Goal: Information Seeking & Learning: Learn about a topic

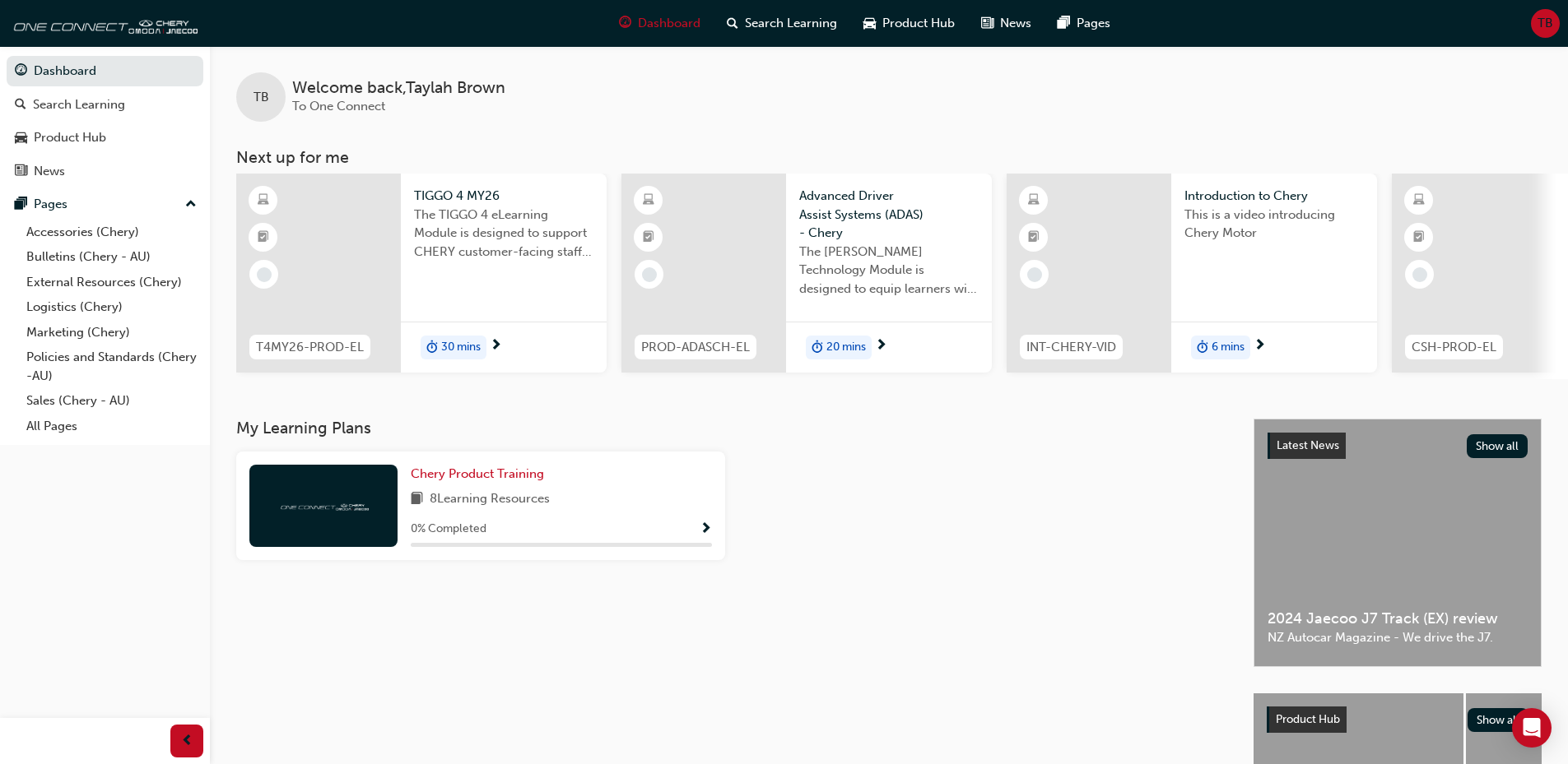
click at [685, 528] on div "0 % Completed" at bounding box center [562, 529] width 301 height 20
click at [707, 530] on span "Show Progress" at bounding box center [705, 530] width 13 height 14
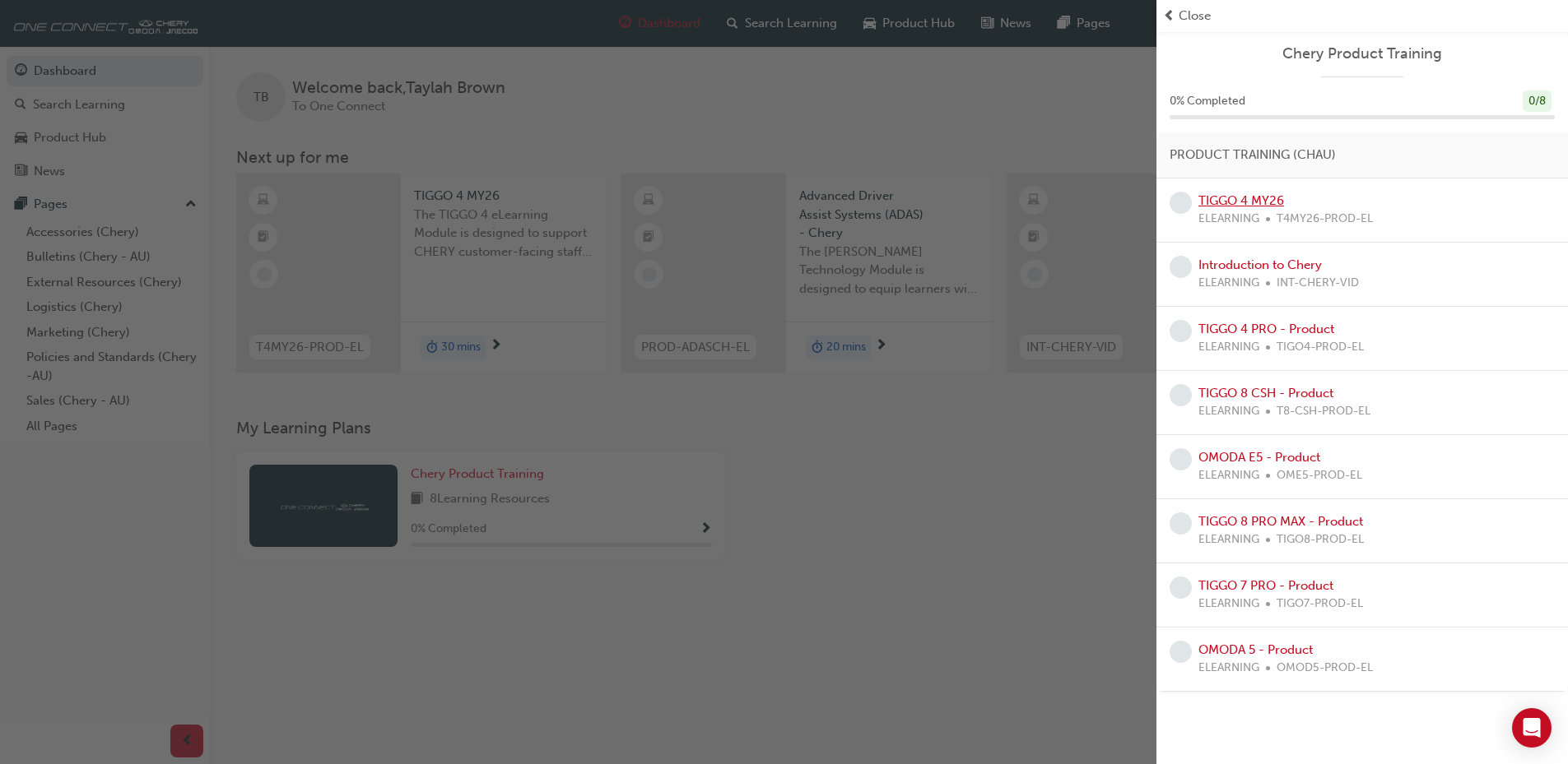
click at [1281, 207] on link "TIGGO 4 MY26" at bounding box center [1241, 200] width 86 height 14
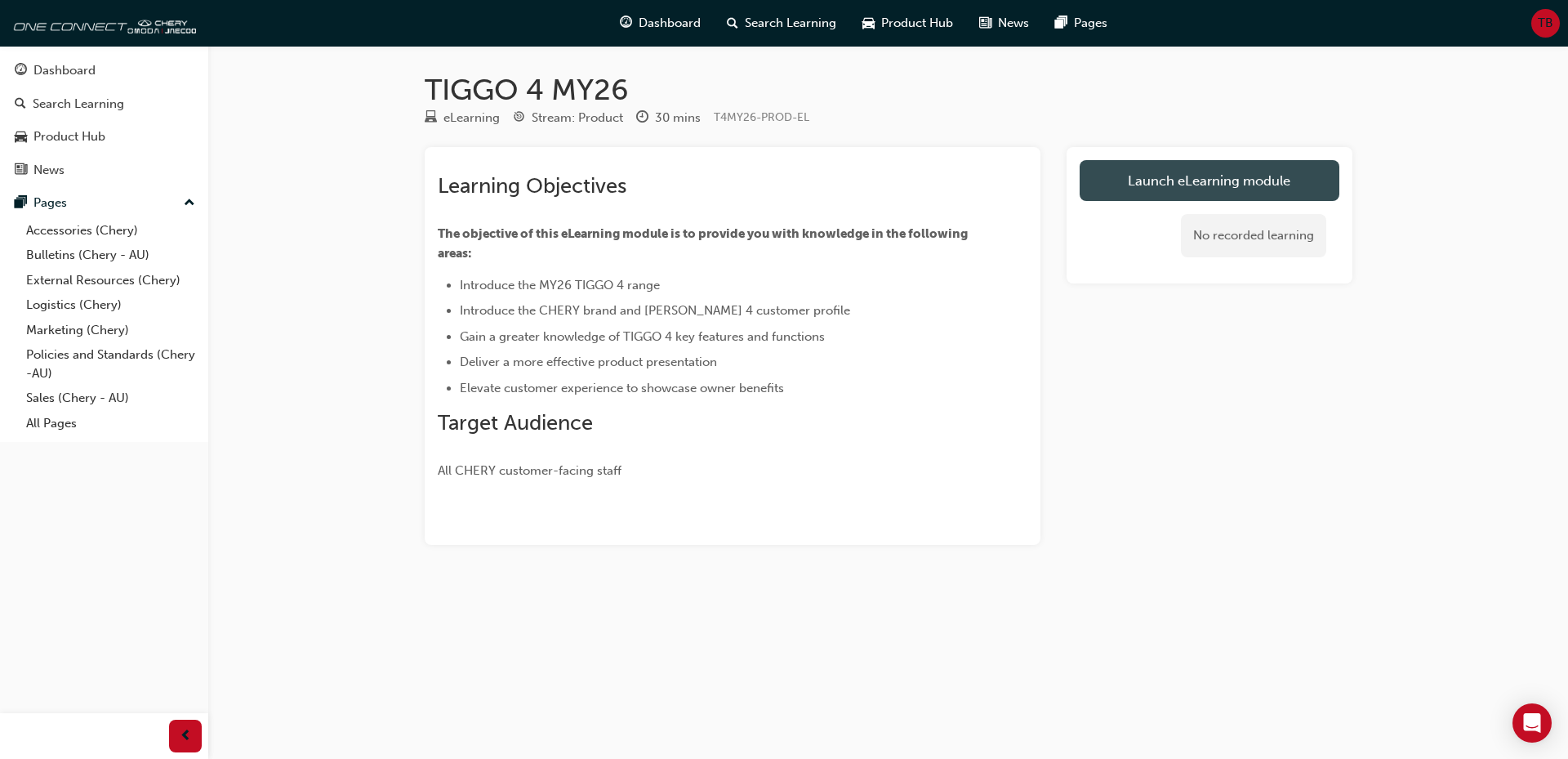
click at [1238, 192] on link "Launch eLearning module" at bounding box center [1209, 180] width 260 height 41
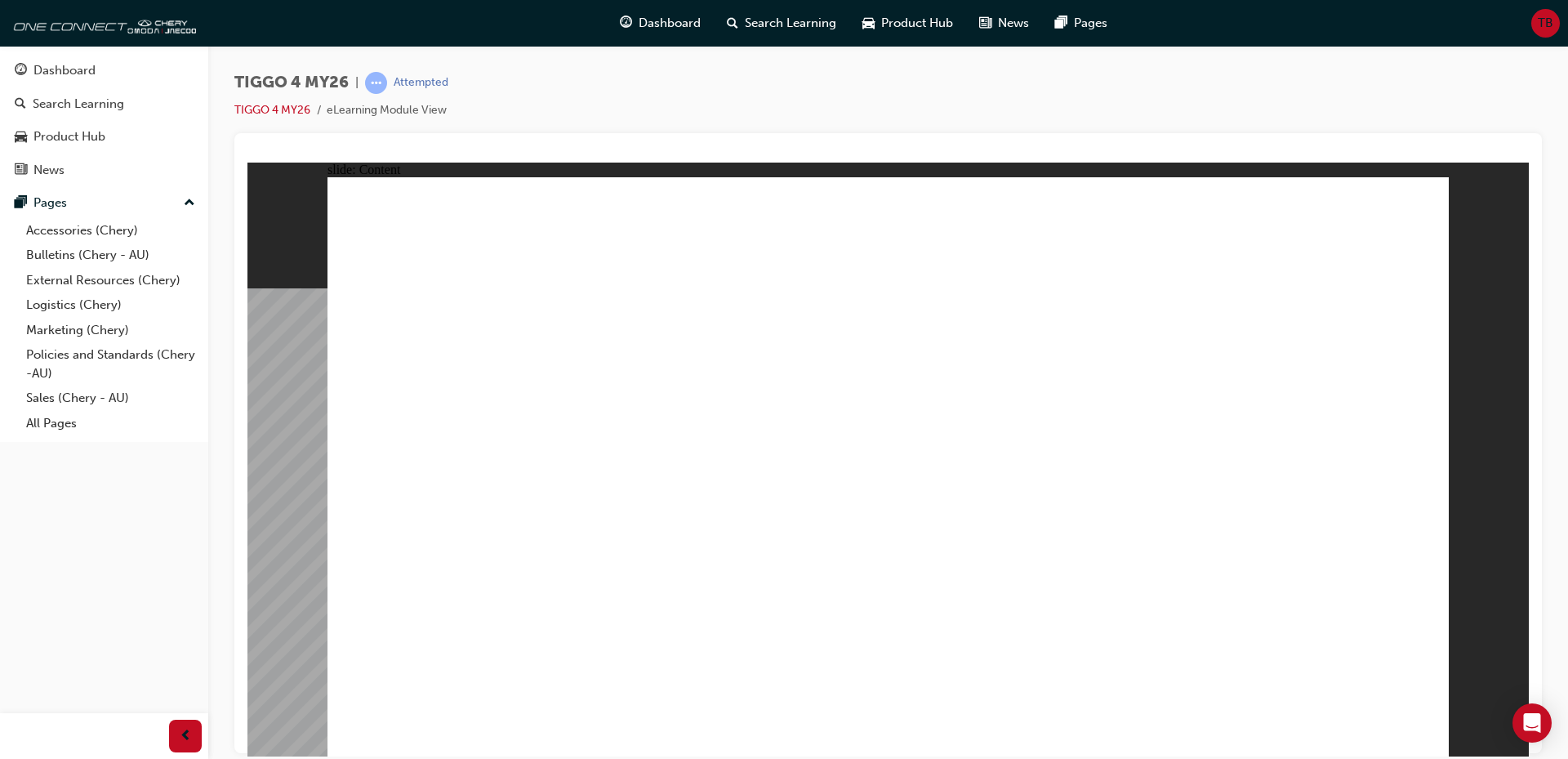
drag, startPoint x: 788, startPoint y: 455, endPoint x: 764, endPoint y: 466, distance: 26.4
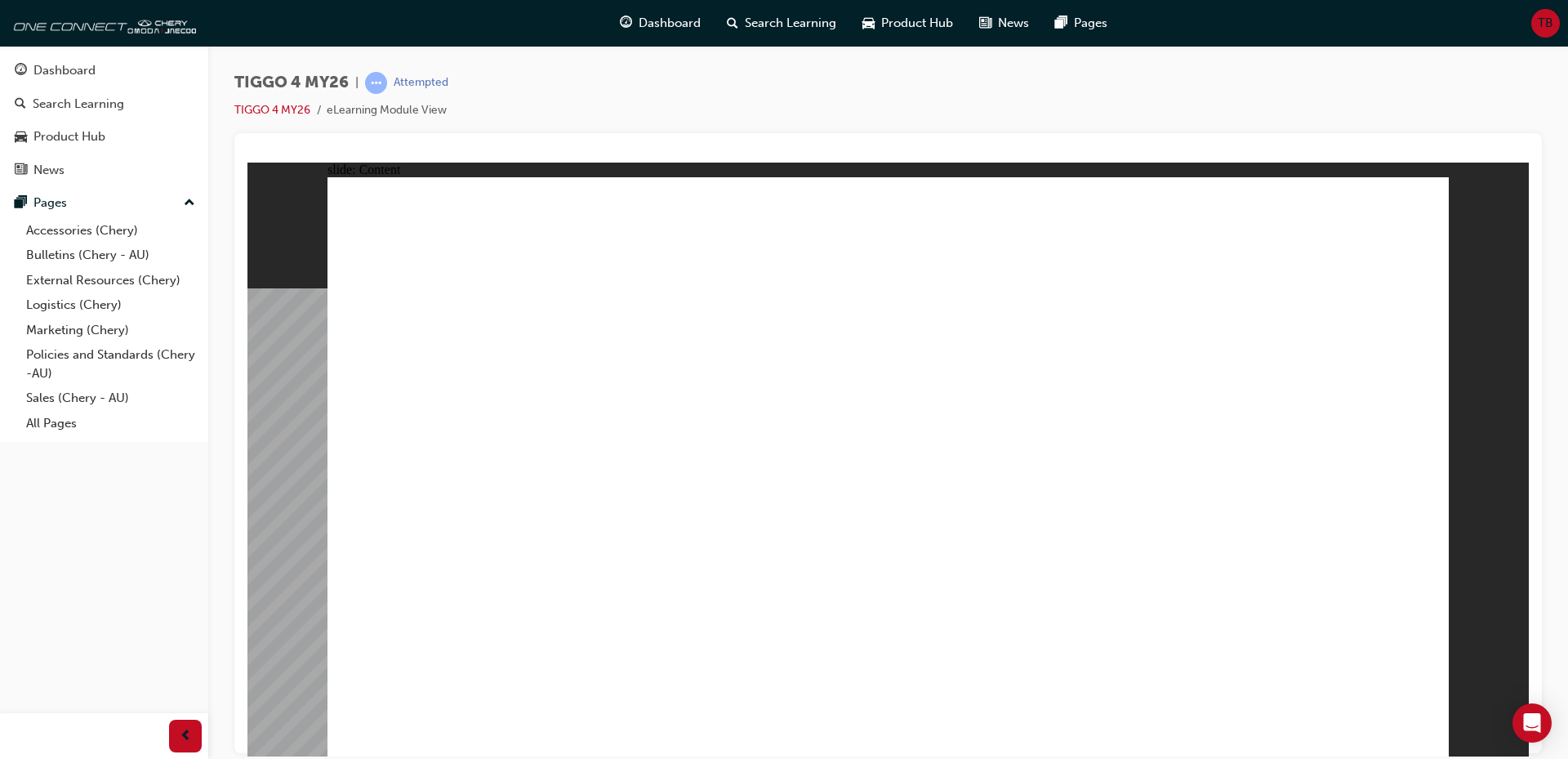
drag, startPoint x: 599, startPoint y: 550, endPoint x: 608, endPoint y: 522, distance: 29.4
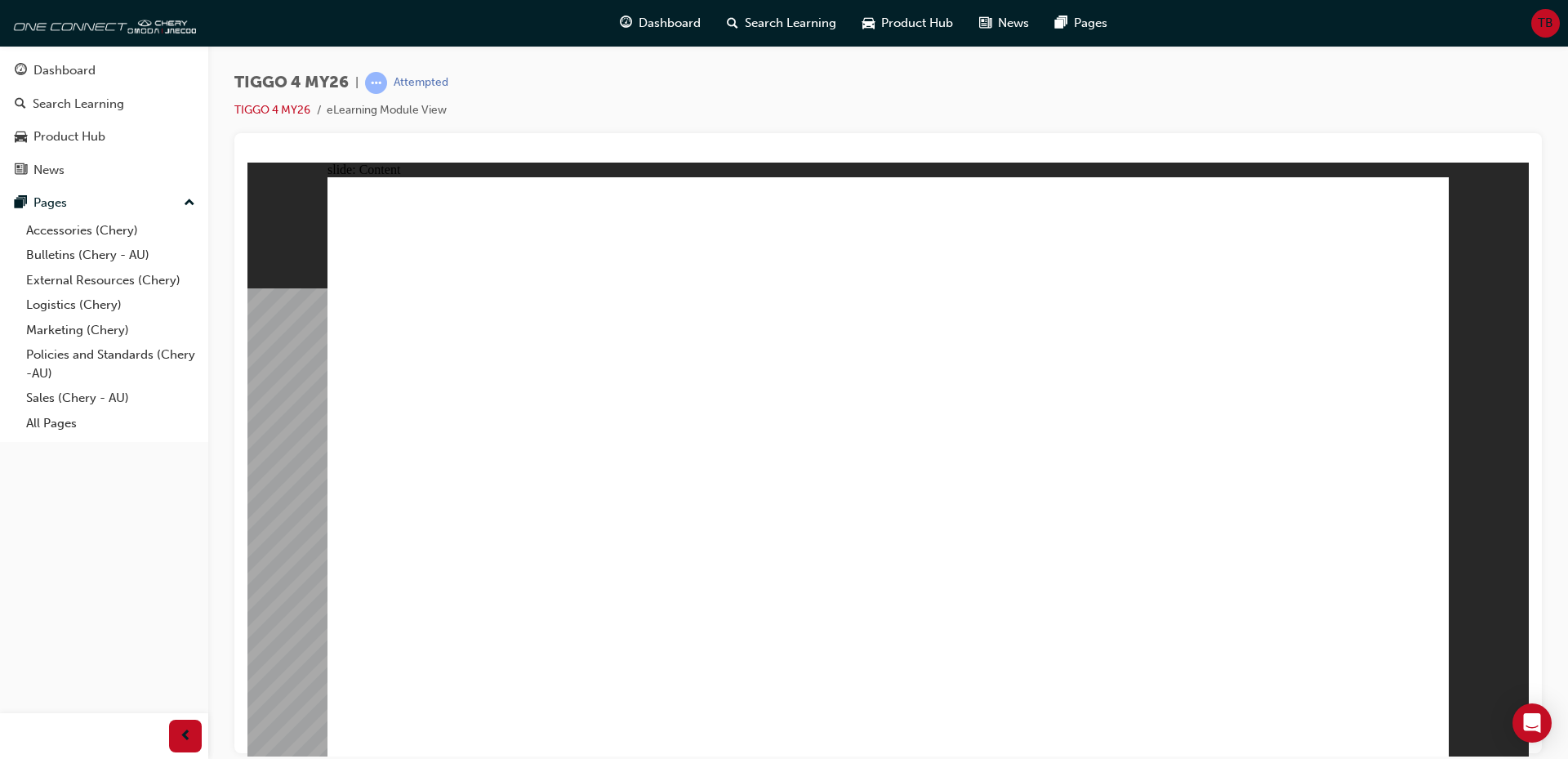
drag, startPoint x: 964, startPoint y: 239, endPoint x: 974, endPoint y: 243, distance: 10.8
drag, startPoint x: 1100, startPoint y: 356, endPoint x: 1105, endPoint y: 377, distance: 21.6
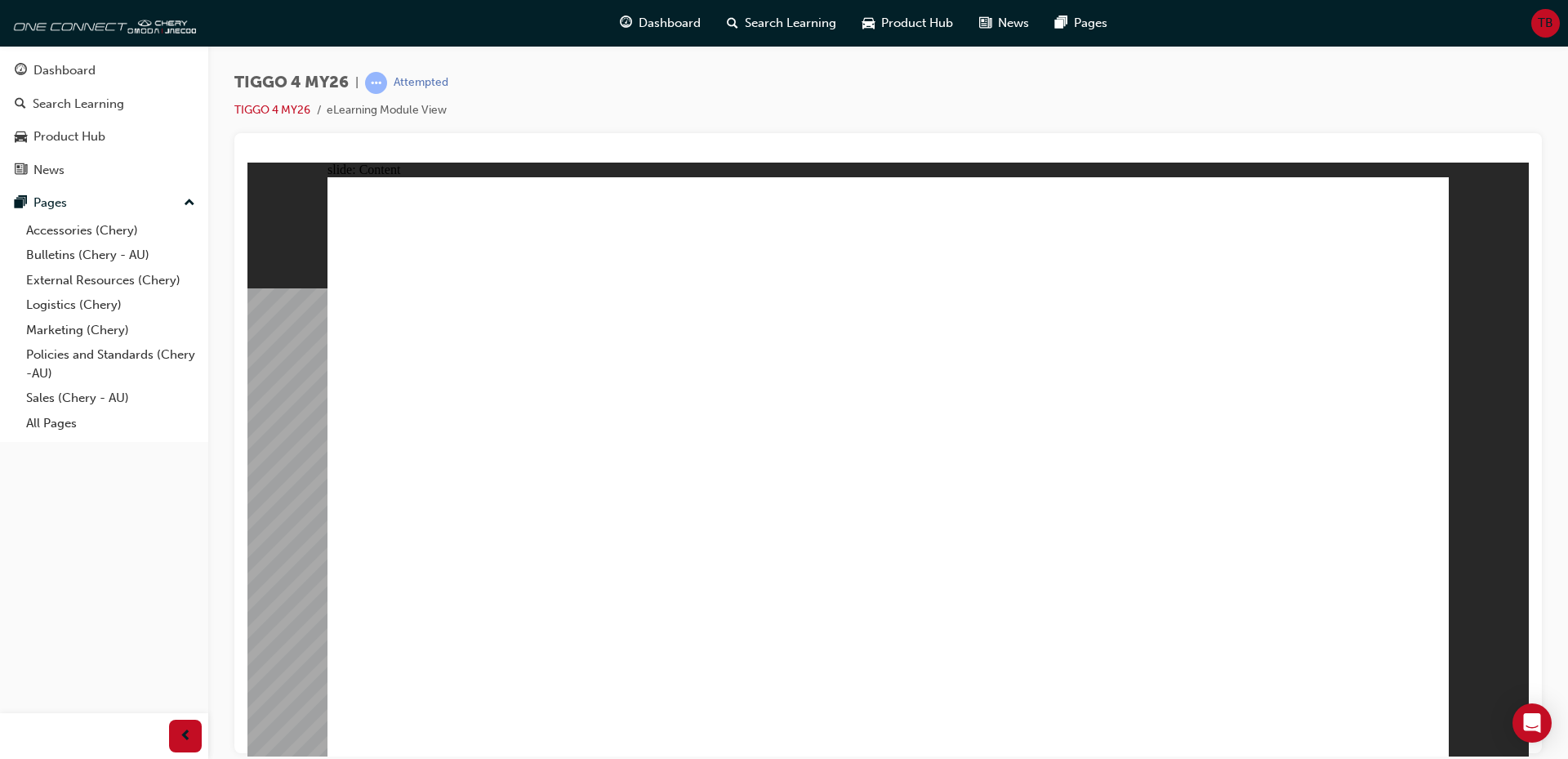
click at [1564, 259] on div "TIGGO 4 MY26 | Attempted TIGGO 4 MY26 eLearning Module View" at bounding box center [888, 382] width 1360 height 673
drag, startPoint x: 1427, startPoint y: 370, endPoint x: 1372, endPoint y: 399, distance: 62.2
drag, startPoint x: 1310, startPoint y: 464, endPoint x: 1357, endPoint y: 569, distance: 115.0
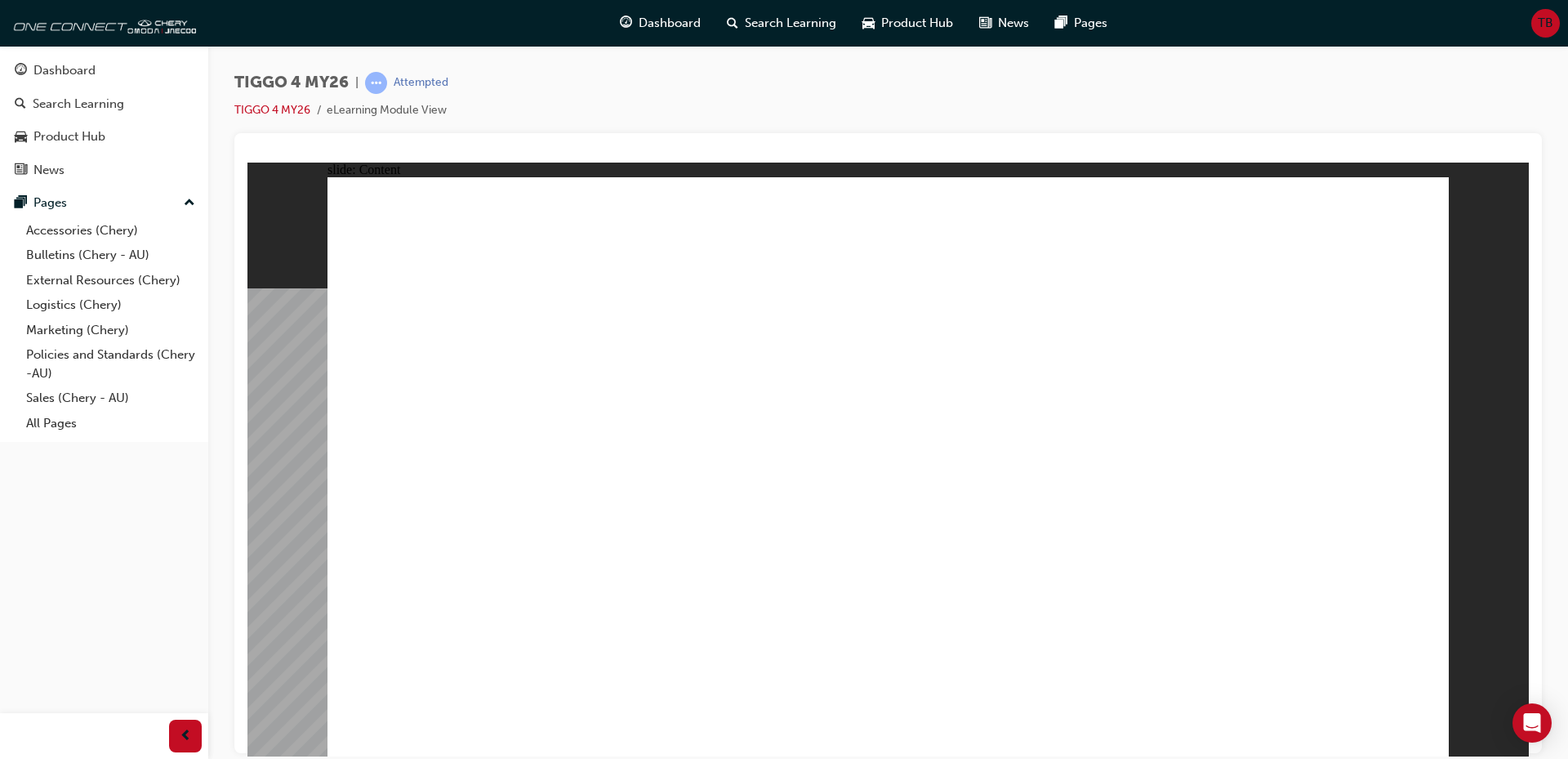
drag, startPoint x: 1251, startPoint y: 536, endPoint x: 657, endPoint y: 519, distance: 594.2
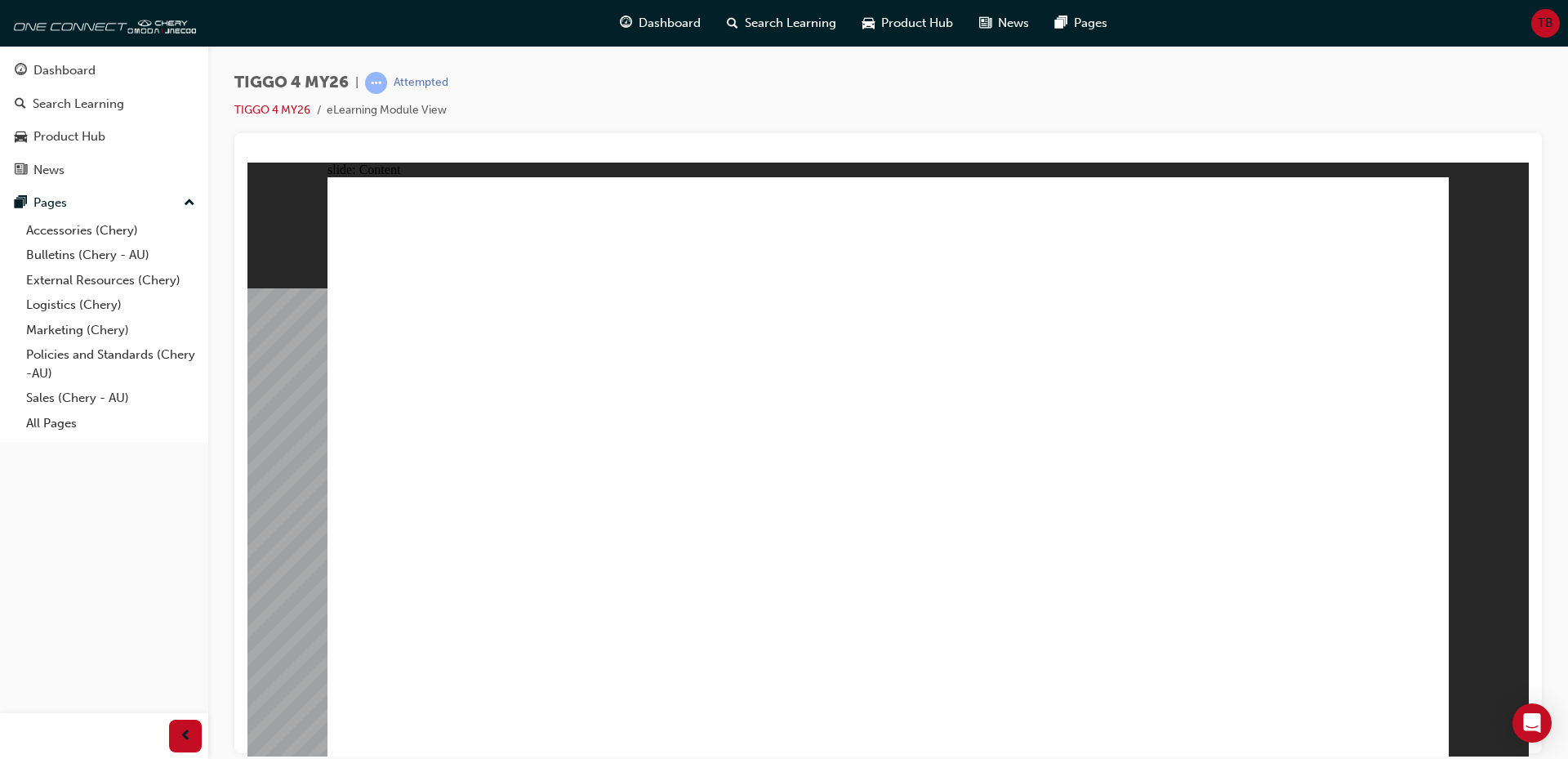
drag, startPoint x: 738, startPoint y: 372, endPoint x: 791, endPoint y: 374, distance: 53.0
